Goal: Check status

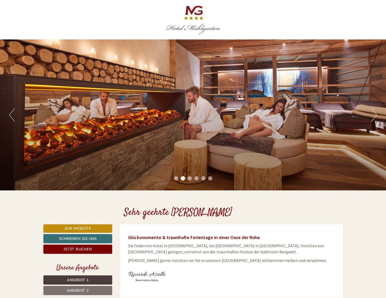
drag, startPoint x: 209, startPoint y: 208, endPoint x: 208, endPoint y: 204, distance: 4.3
click at [208, 208] on h1 "Sehr geehrte Frau Melanie Helm" at bounding box center [178, 212] width 108 height 11
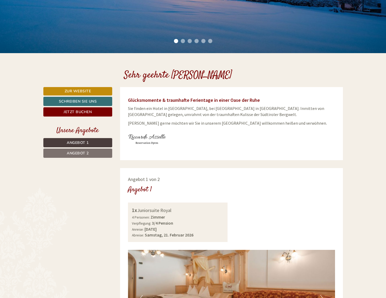
scroll to position [130, 0]
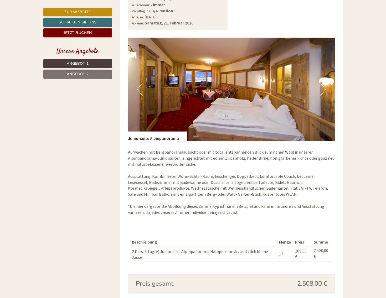
scroll to position [715, 0]
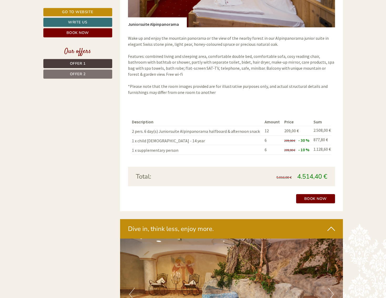
scroll to position [804, 0]
